Goal: Check status: Check status

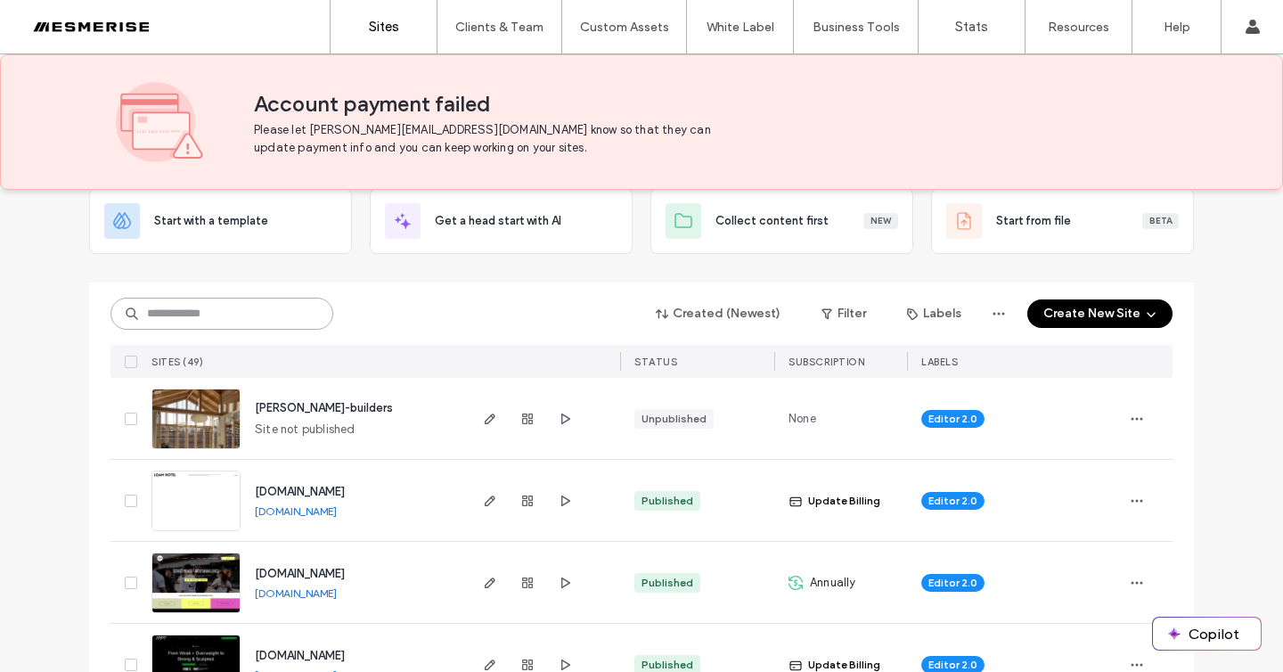
click at [189, 311] on input at bounding box center [222, 314] width 223 height 32
click at [193, 310] on input at bounding box center [222, 314] width 223 height 32
type input "***"
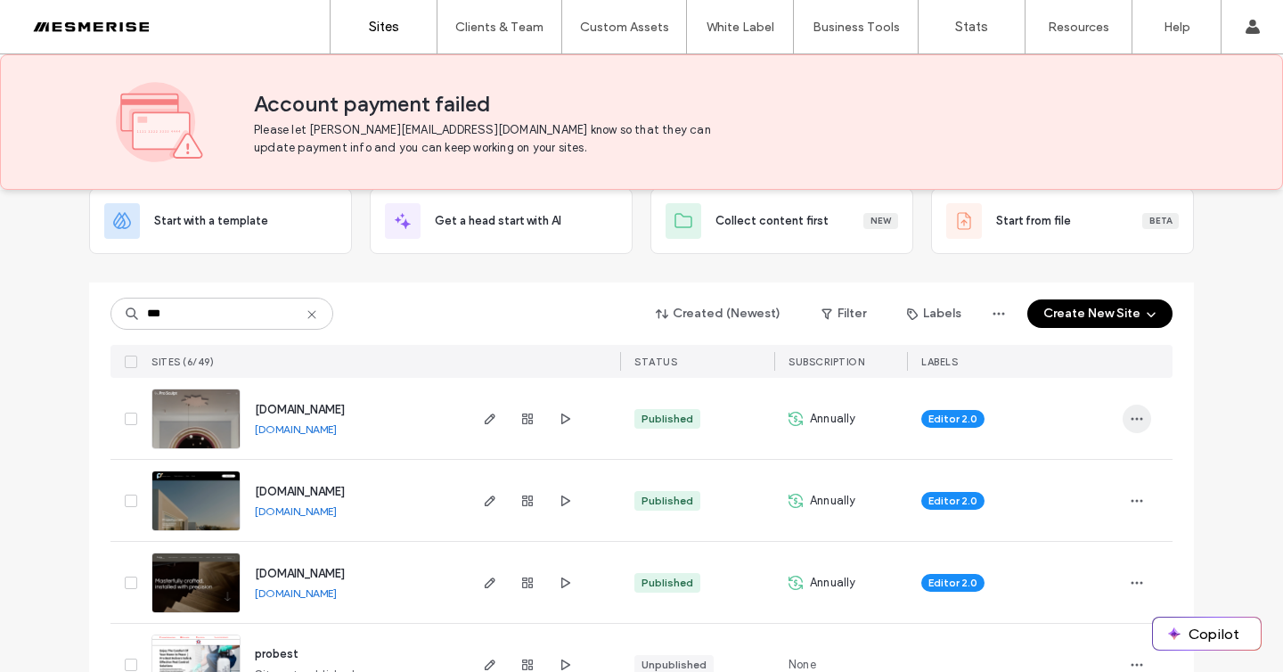
click at [1132, 417] on use "button" at bounding box center [1138, 418] width 12 height 3
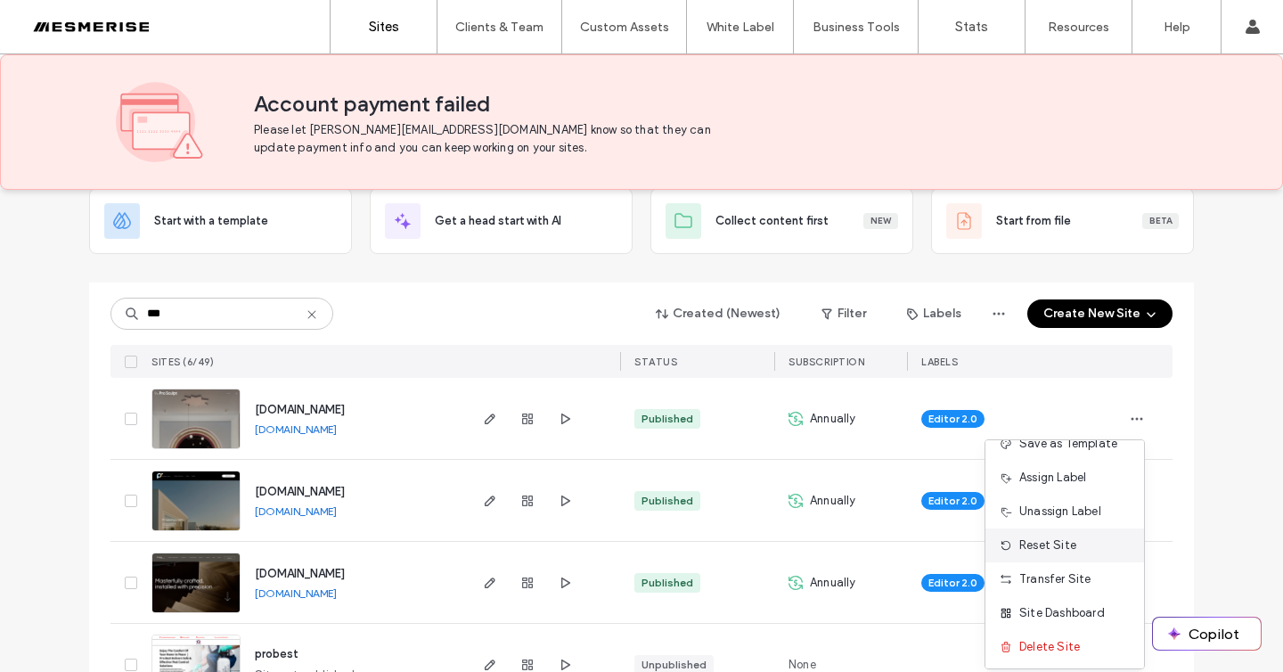
scroll to position [57, 0]
click at [1047, 609] on span "Site Dashboard" at bounding box center [1063, 611] width 86 height 18
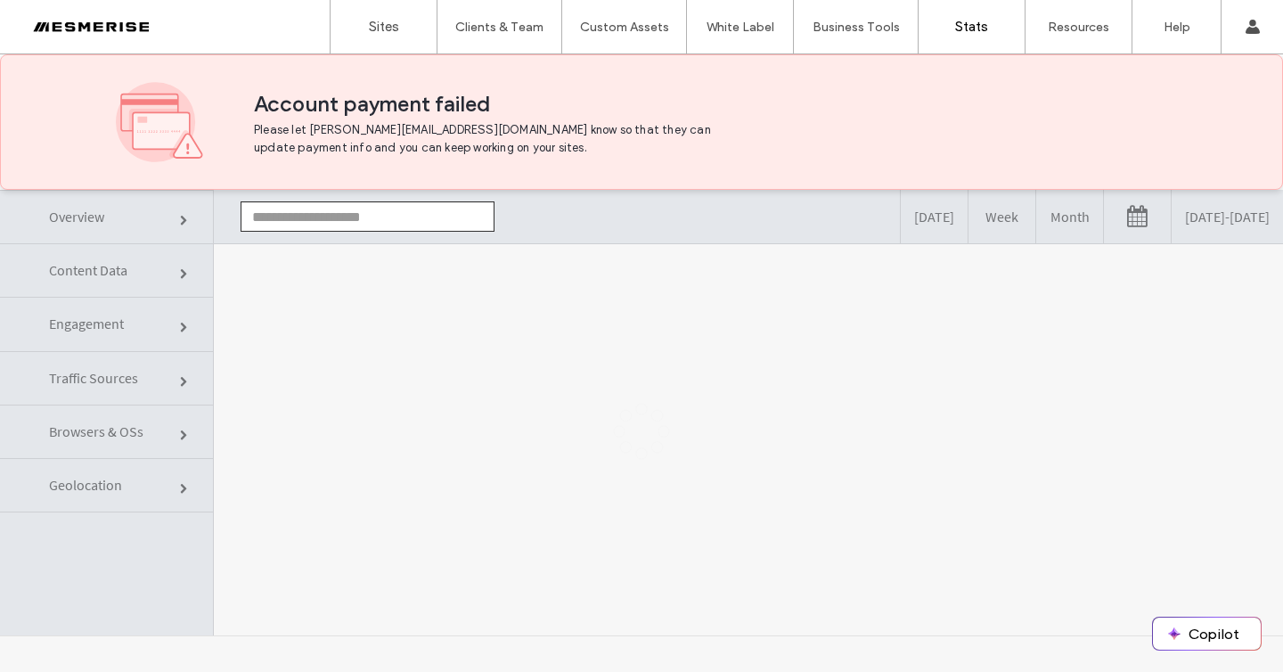
type input "**********"
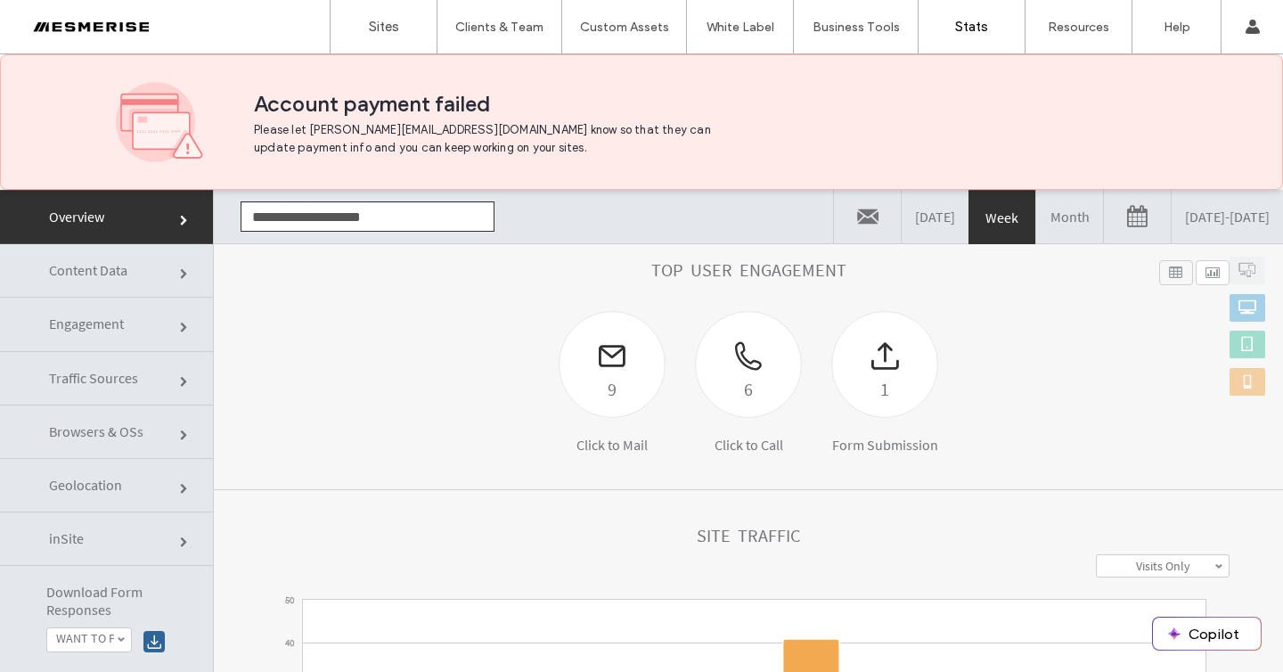
scroll to position [157, 0]
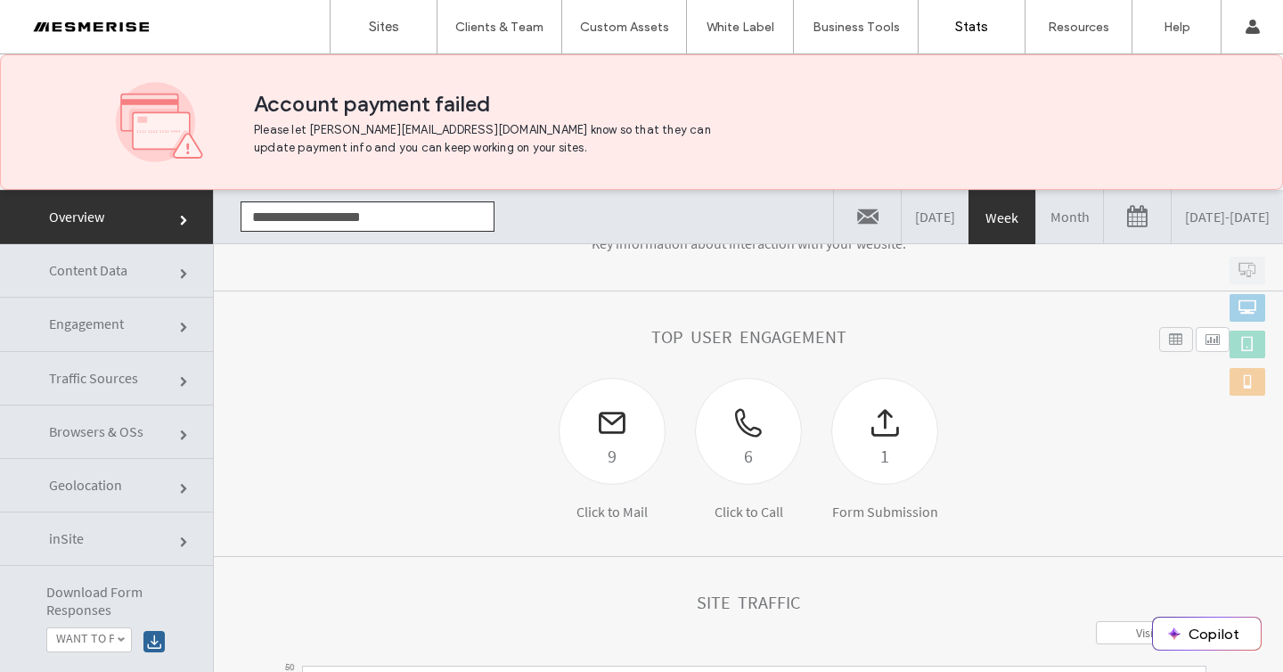
click at [1192, 217] on link "08/11/2025 - 08/18/2025" at bounding box center [1227, 216] width 111 height 53
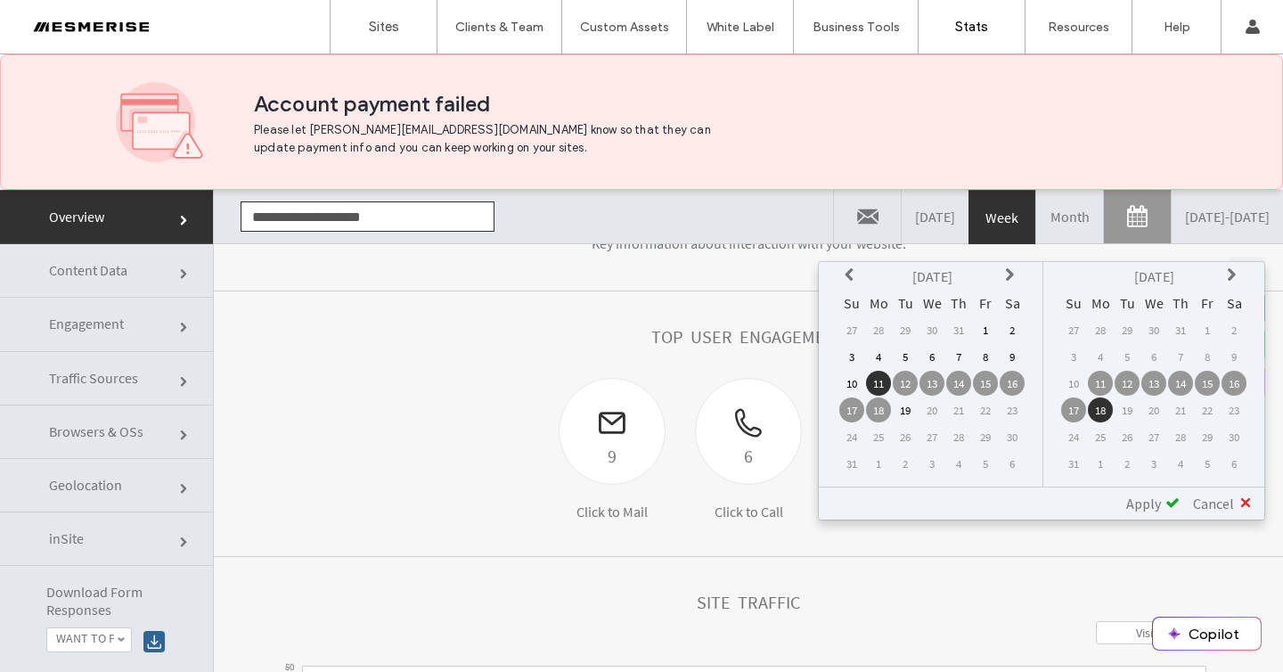
click at [848, 279] on icon at bounding box center [852, 275] width 14 height 14
click at [931, 383] on td "16" at bounding box center [932, 383] width 25 height 25
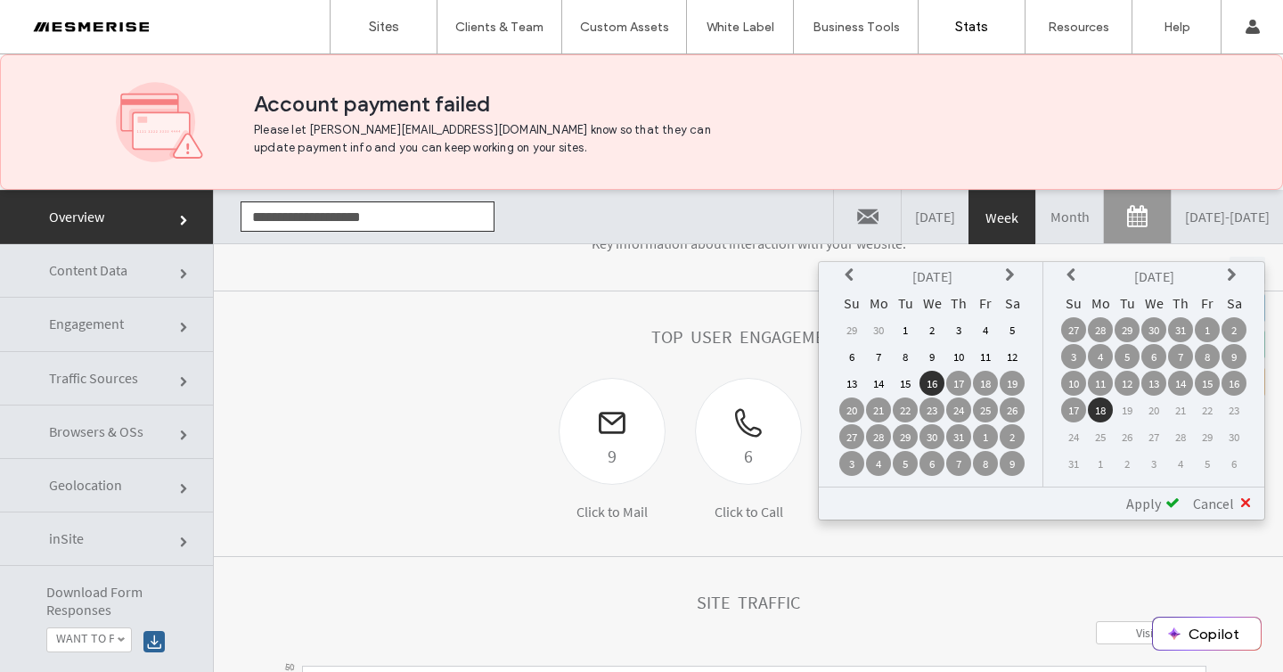
click at [1206, 382] on td "15" at bounding box center [1207, 383] width 25 height 25
click at [1157, 495] on span "Apply" at bounding box center [1144, 504] width 35 height 18
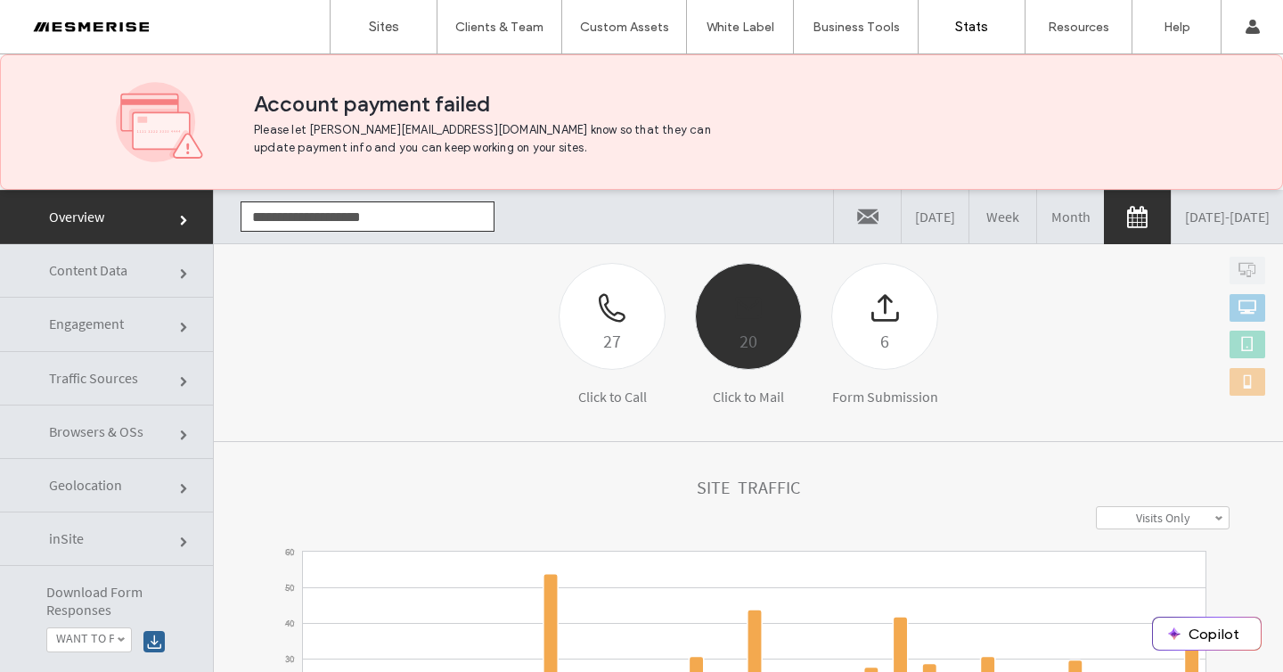
scroll to position [243, 0]
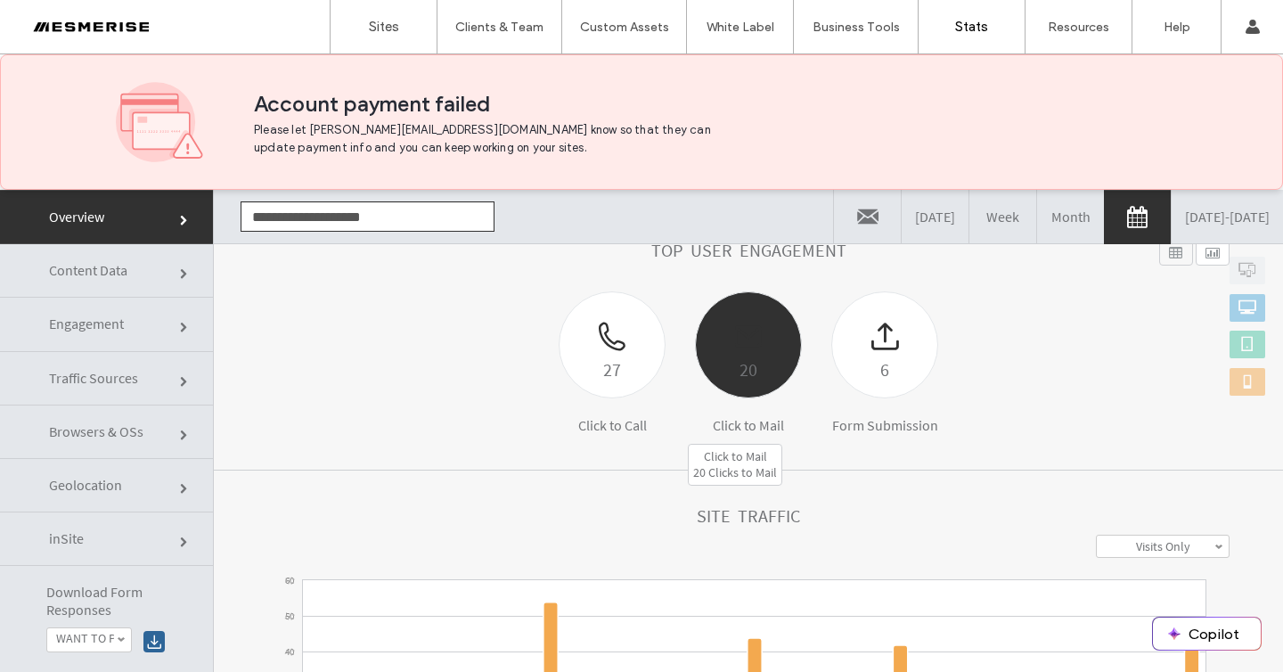
click div "20"
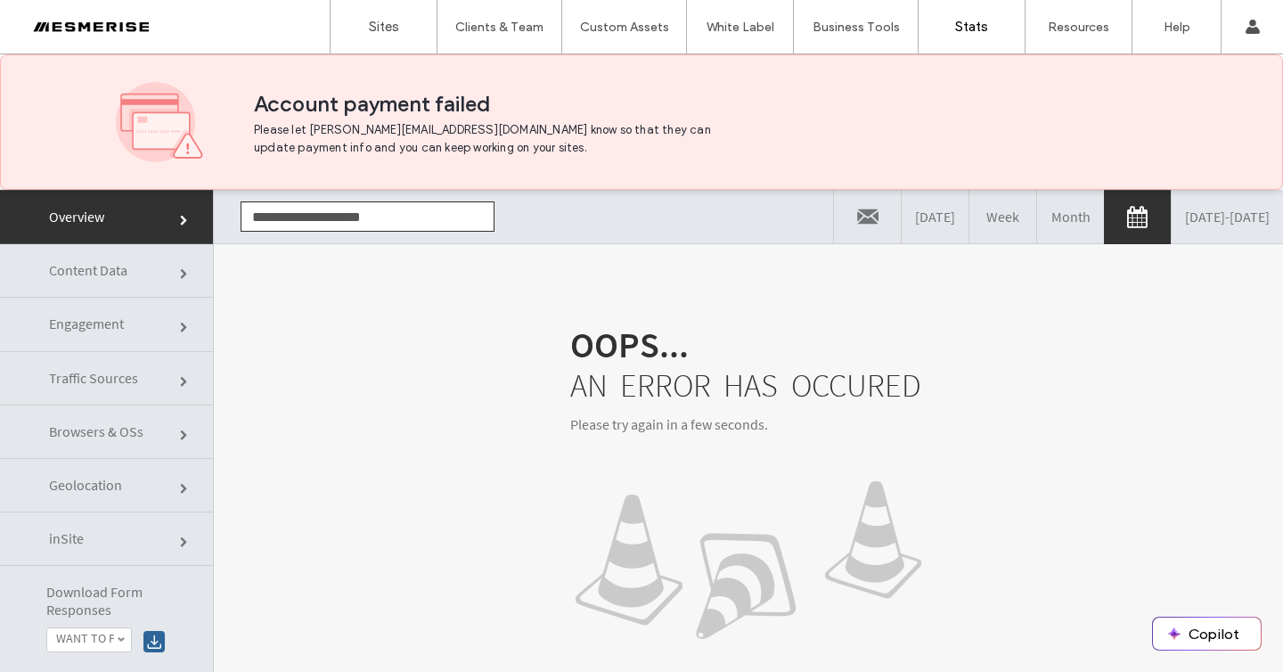
scroll to position [90, 0]
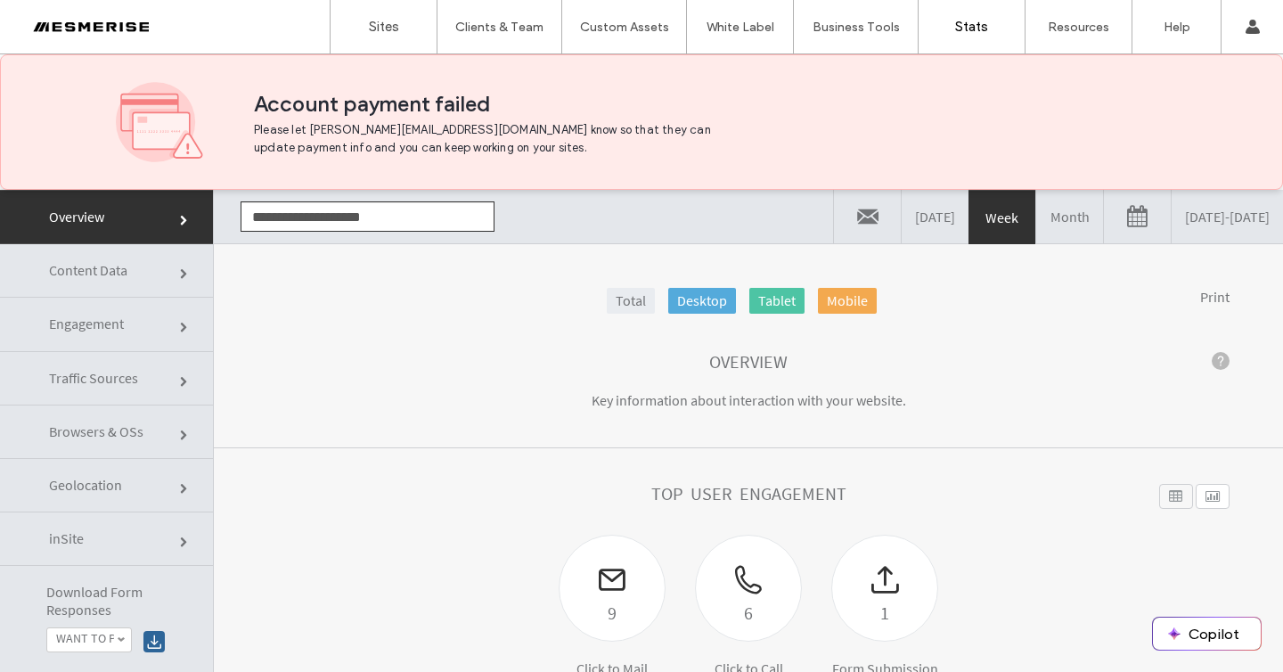
click at [1182, 217] on link "08/11/2025 - 08/18/2025" at bounding box center [1227, 216] width 111 height 53
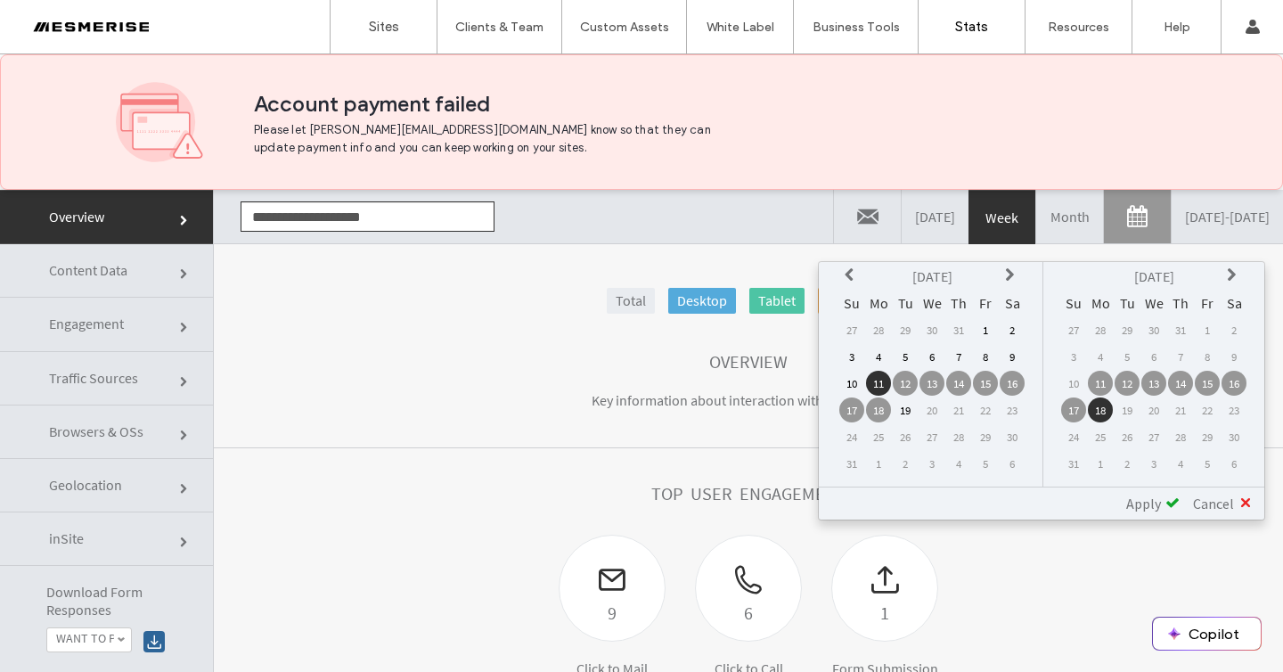
click at [855, 266] on th at bounding box center [852, 276] width 25 height 25
click at [906, 378] on td "15" at bounding box center [905, 383] width 25 height 25
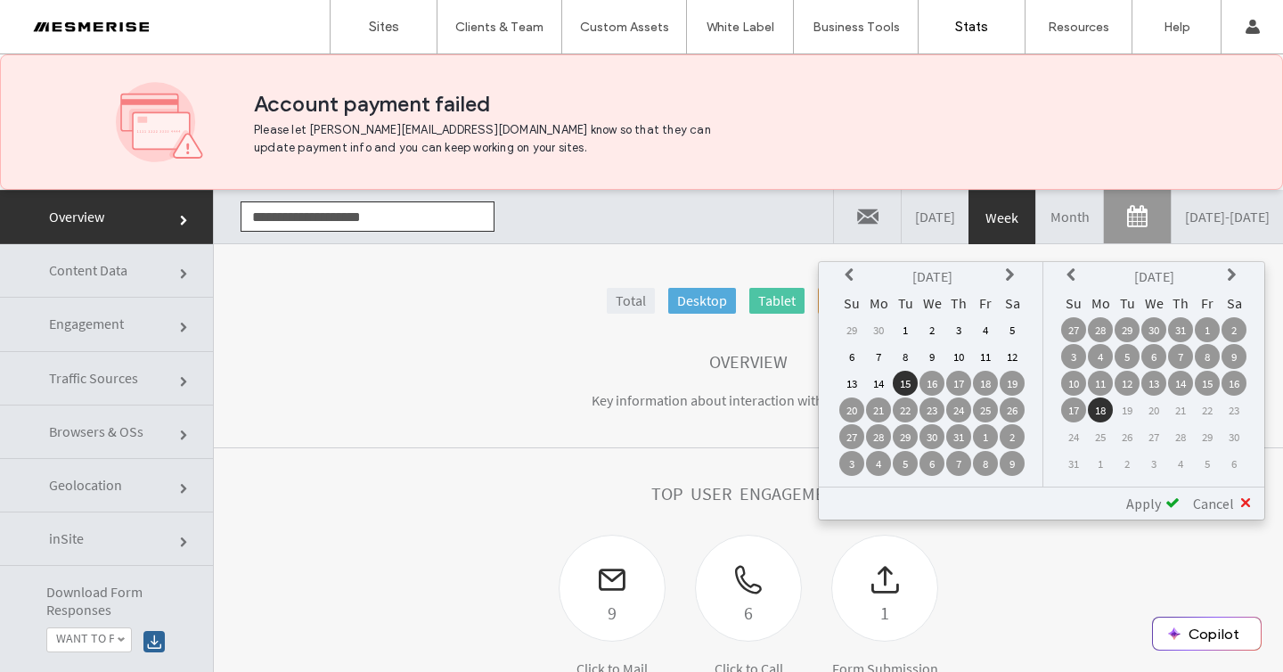
click at [1225, 385] on td "16" at bounding box center [1234, 383] width 25 height 25
click at [1157, 503] on span "Apply" at bounding box center [1144, 504] width 35 height 18
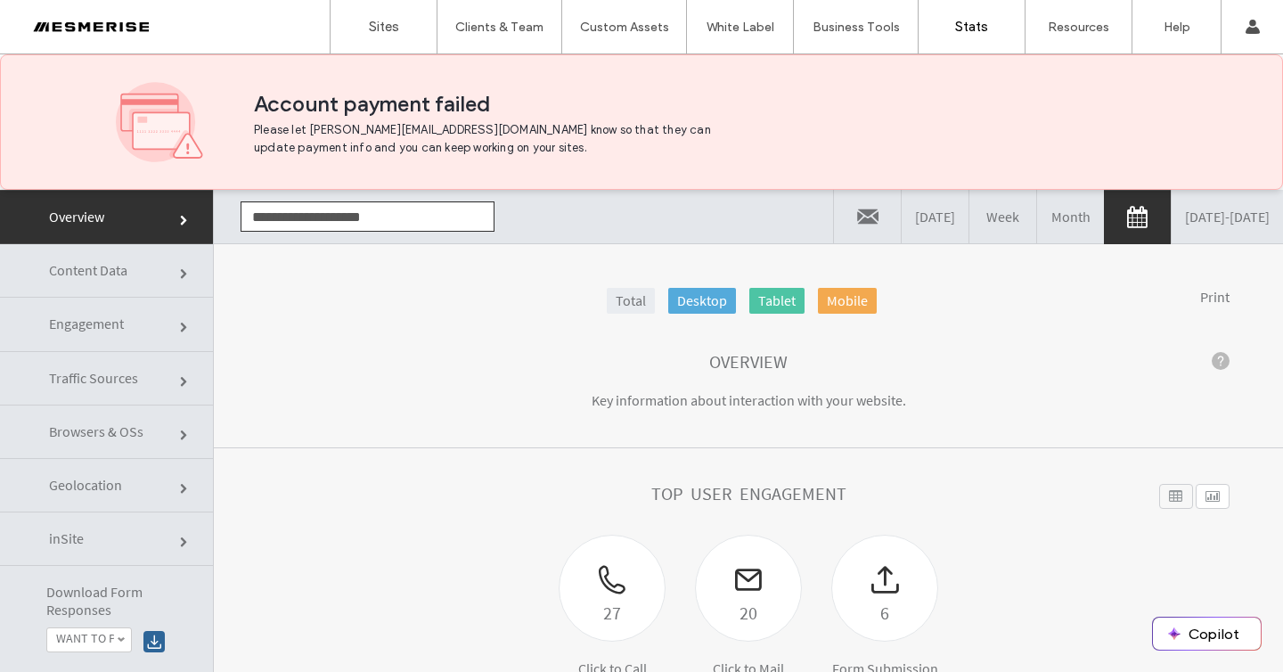
scroll to position [124, 0]
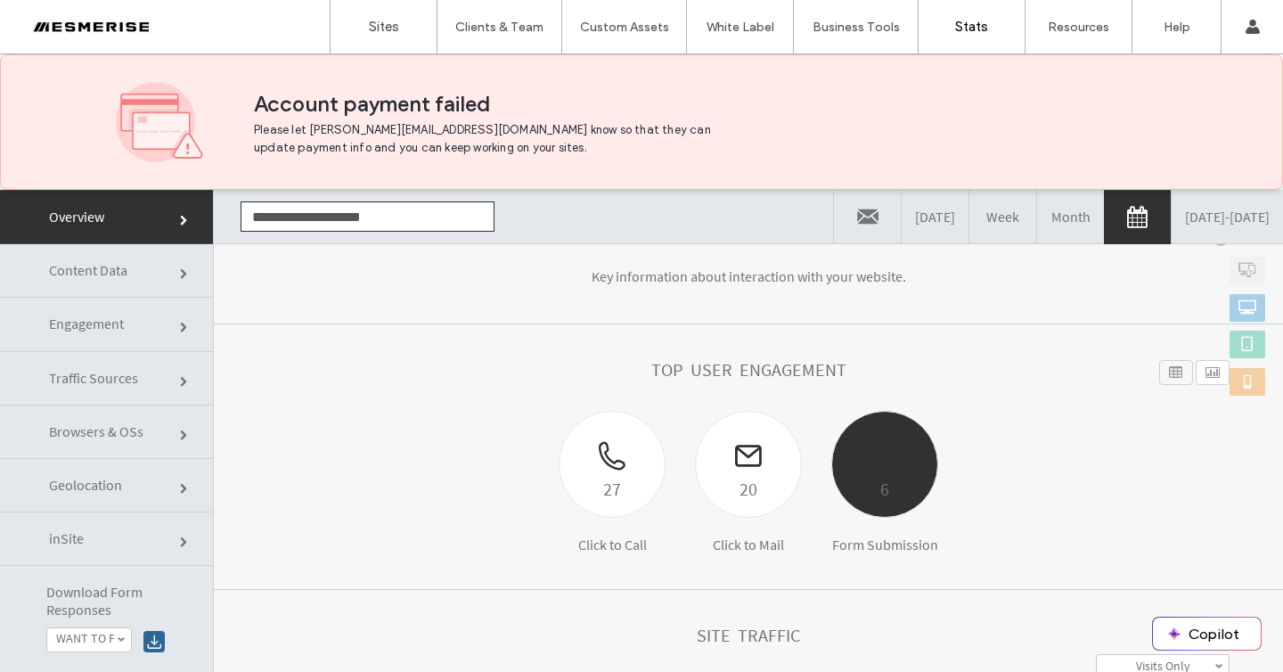
click at [882, 449] on div at bounding box center [884, 443] width 105 height 62
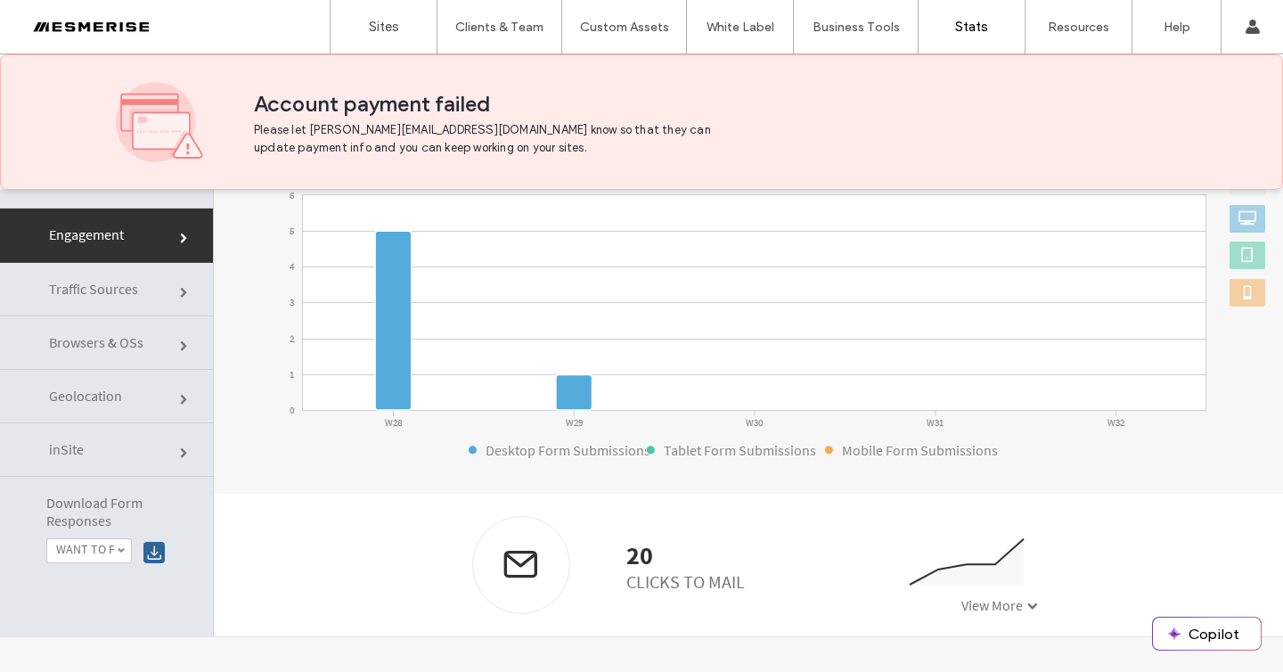
scroll to position [90, 0]
click link "Engagement"
click at [180, 296] on span "Traffic Sources" at bounding box center [185, 292] width 11 height 11
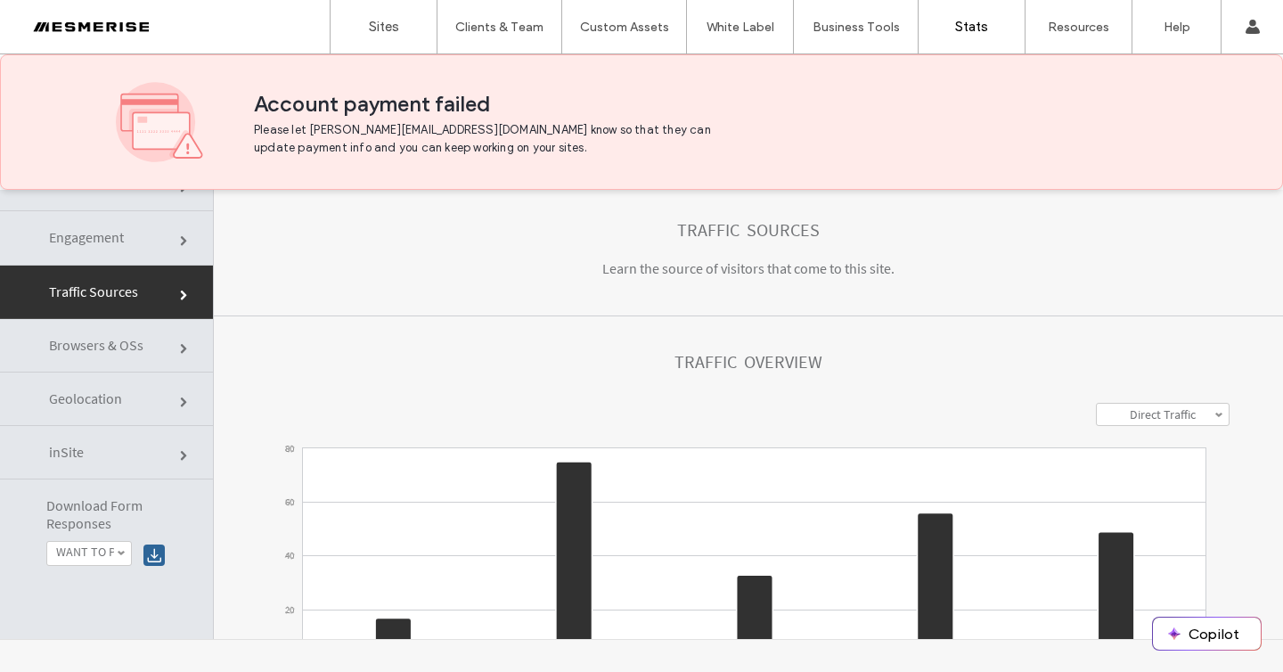
scroll to position [0, 0]
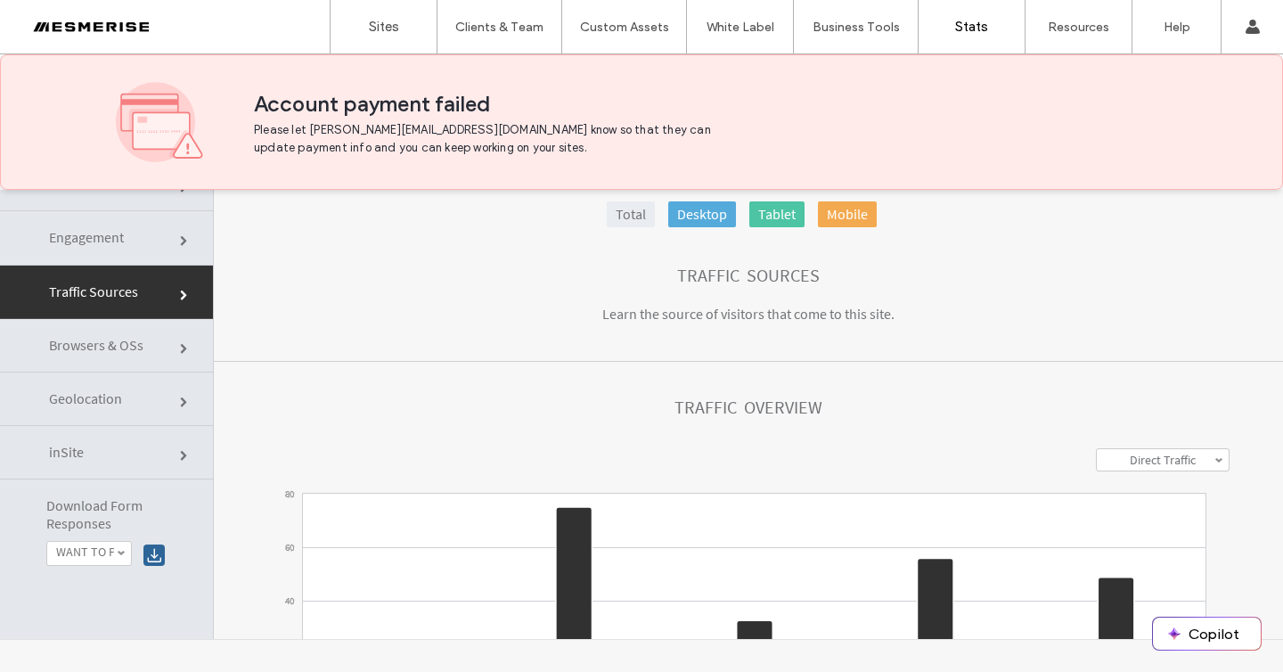
click link "Engagement"
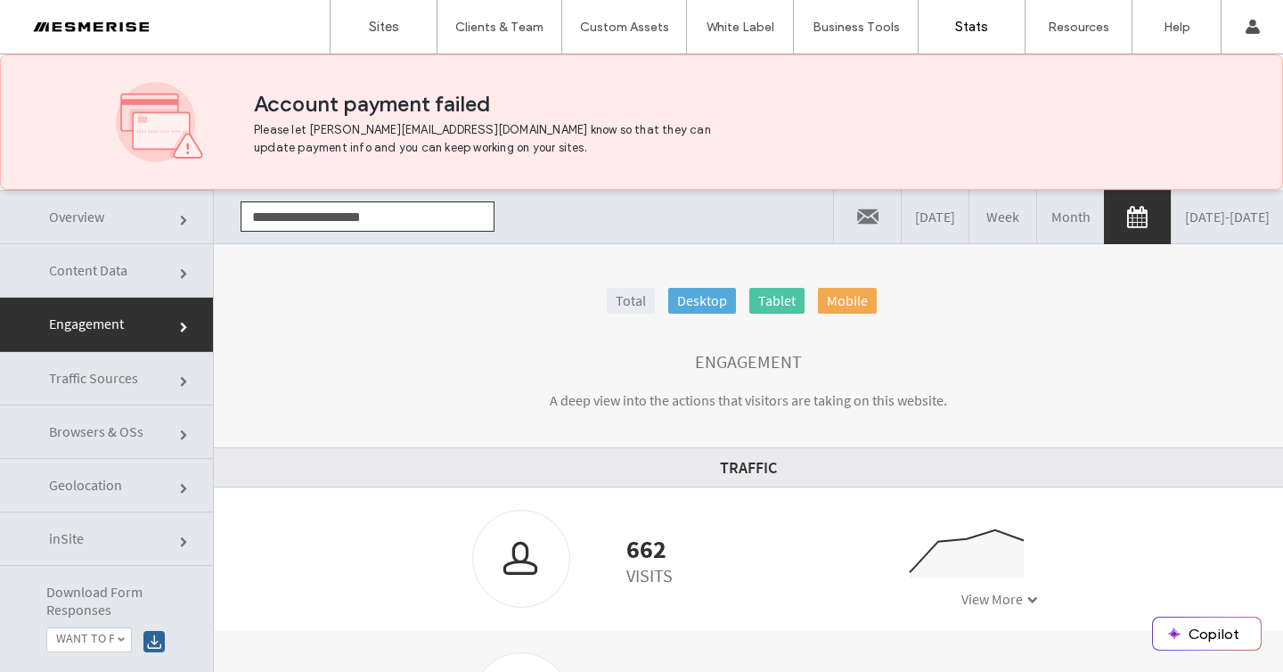
click at [1172, 209] on link "07/15/2025 - 08/16/2025" at bounding box center [1227, 216] width 111 height 53
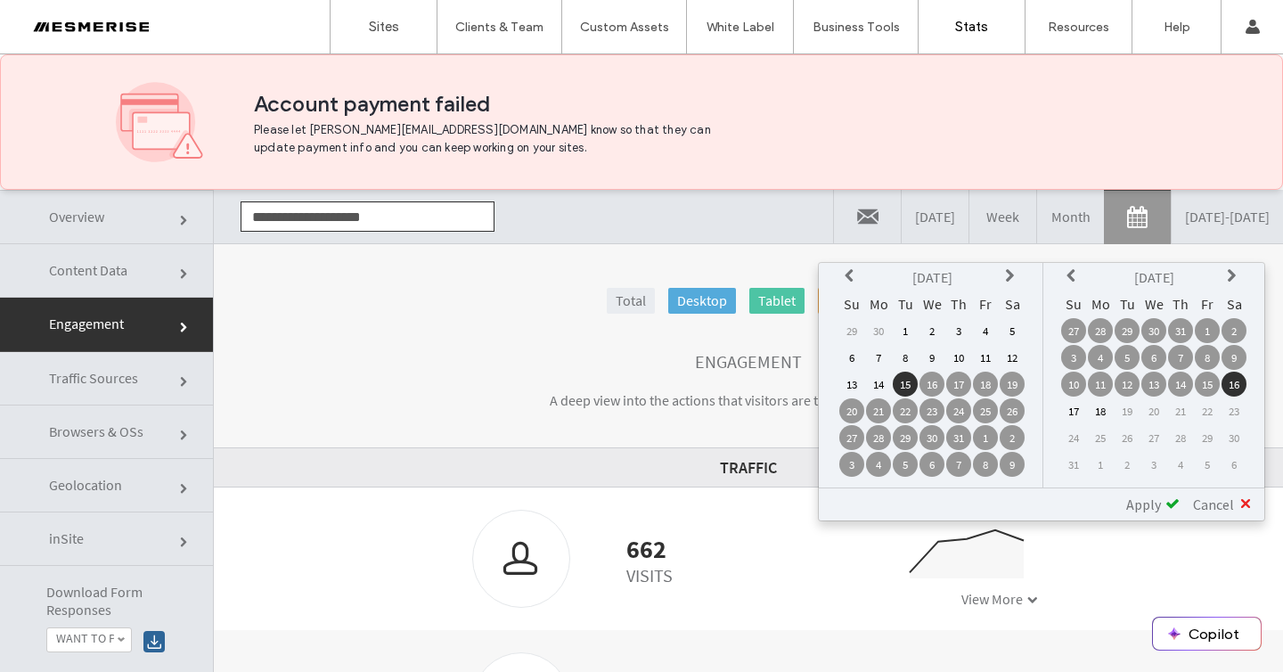
click at [504, 372] on div "Engagement" at bounding box center [748, 362] width 963 height 20
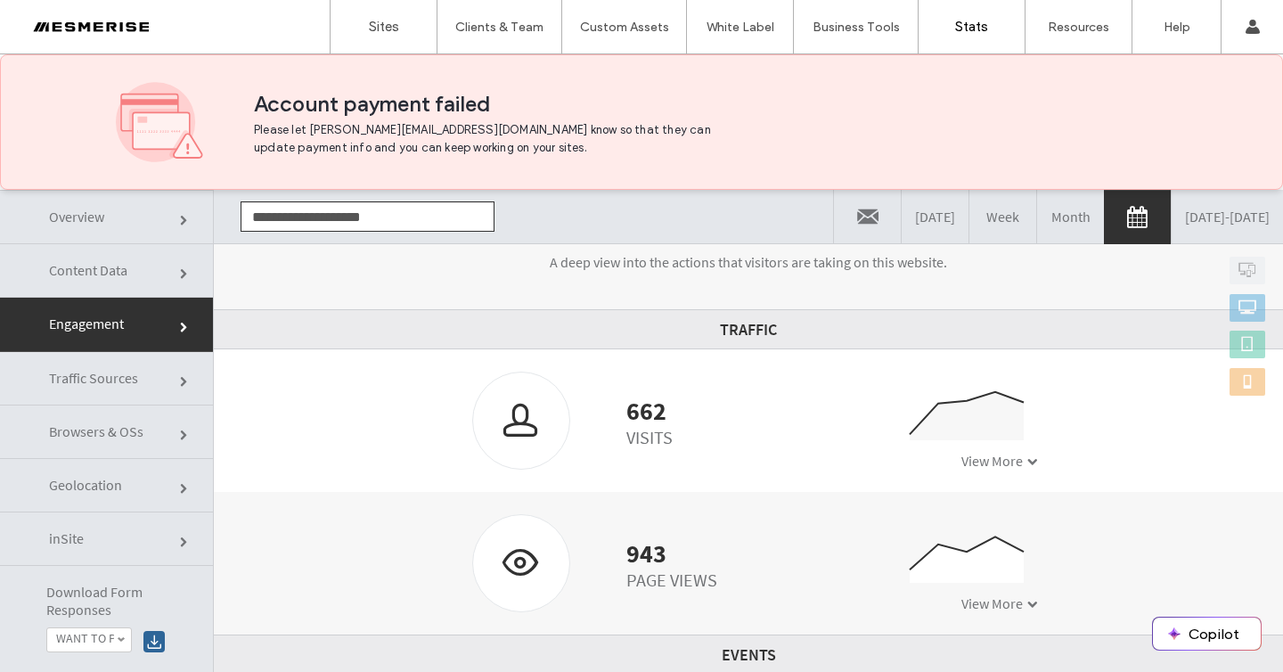
scroll to position [136, 0]
